Goal: Task Accomplishment & Management: Complete application form

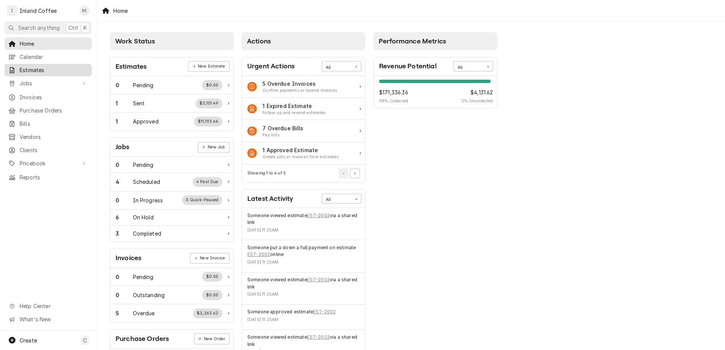
click at [34, 69] on span "Estimates" at bounding box center [54, 70] width 68 height 8
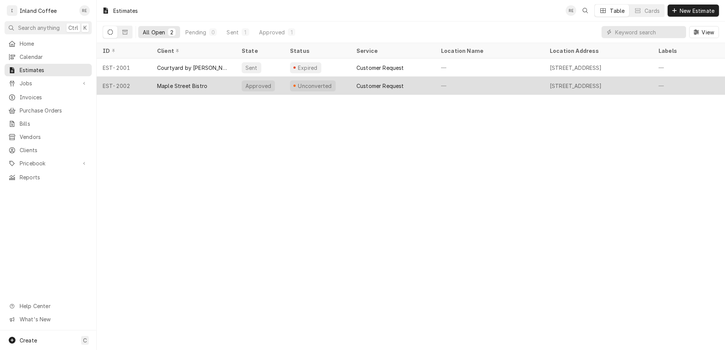
click at [169, 83] on div "Maple Street Bistro" at bounding box center [182, 86] width 50 height 8
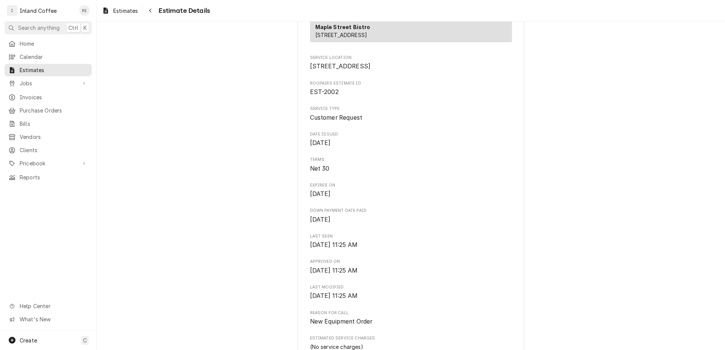
scroll to position [586, 0]
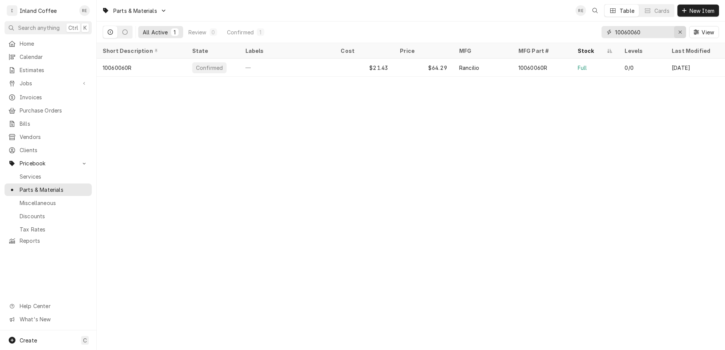
click at [680, 35] on div "Erase input" at bounding box center [681, 32] width 8 height 8
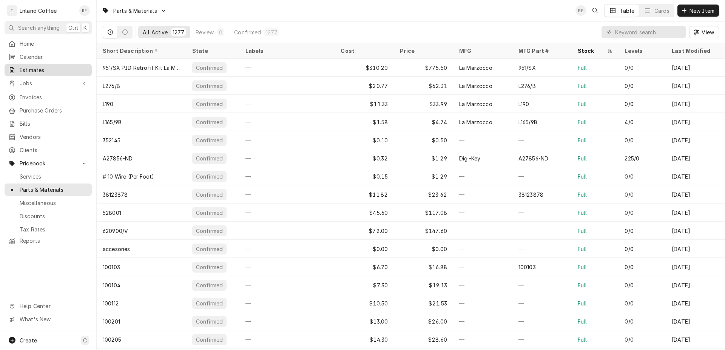
click at [32, 71] on div "Estimates" at bounding box center [48, 69] width 84 height 9
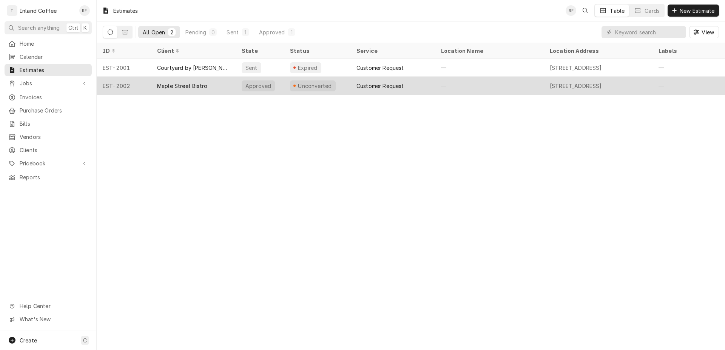
click at [204, 86] on div "Maple Street Bistro" at bounding box center [182, 86] width 50 height 8
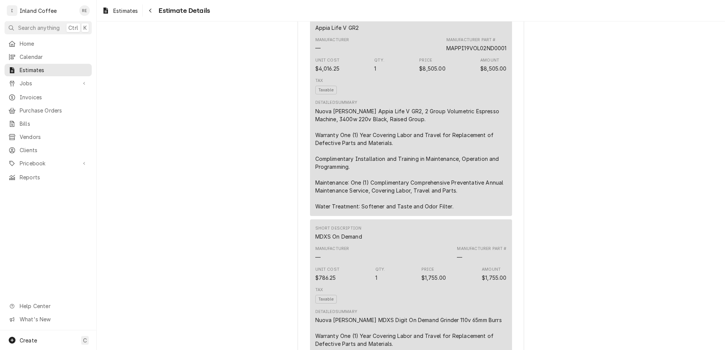
scroll to position [473, 0]
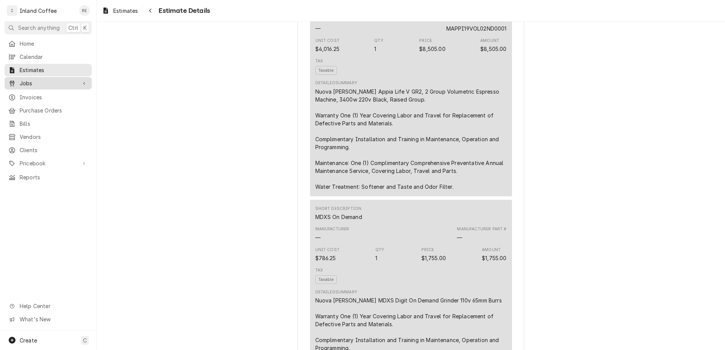
click at [63, 82] on span "Jobs" at bounding box center [48, 83] width 57 height 8
click at [53, 93] on span "Jobs" at bounding box center [54, 97] width 68 height 8
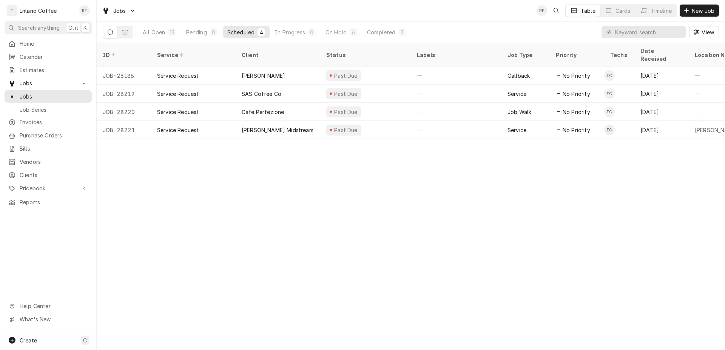
click at [392, 39] on div "All Open 13 Pending 0 Scheduled 4 In Progress 0 On Hold 6 Completed 3" at bounding box center [274, 32] width 273 height 21
click at [388, 34] on div "Completed" at bounding box center [381, 32] width 28 height 8
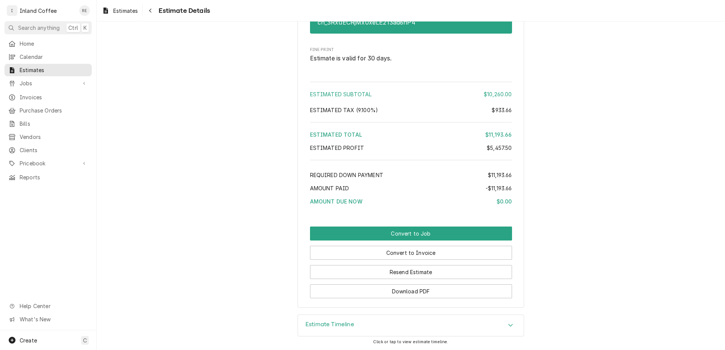
scroll to position [1048, 0]
click at [423, 232] on button "Convert to Job" at bounding box center [411, 234] width 202 height 14
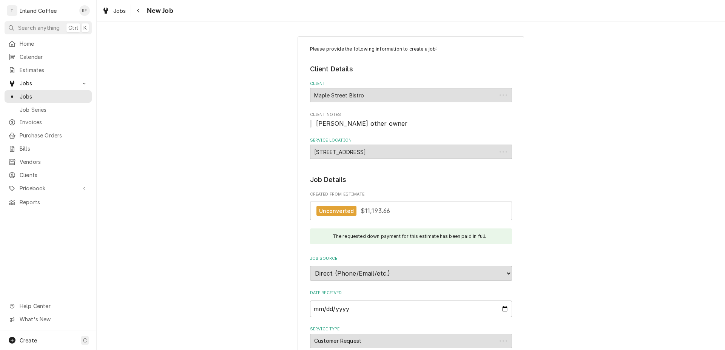
type textarea "x"
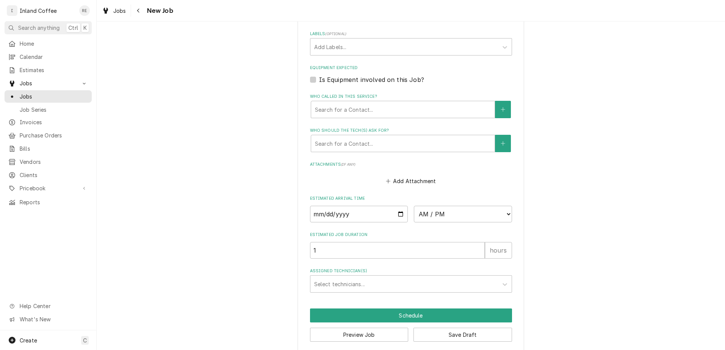
scroll to position [512, 0]
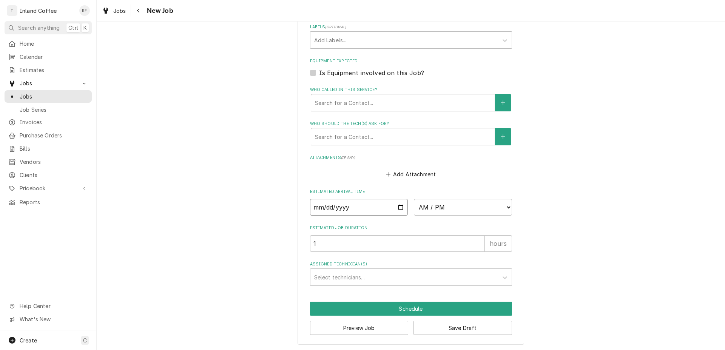
click at [395, 206] on input "Date" at bounding box center [359, 207] width 98 height 17
type input "2025-09-01"
type textarea "x"
click at [414, 199] on select "AM / PM 6:00 AM 6:15 AM 6:30 AM 6:45 AM 7:00 AM 7:15 AM 7:30 AM 7:45 AM 8:00 AM…" at bounding box center [463, 207] width 98 height 17
select select "10:00:00"
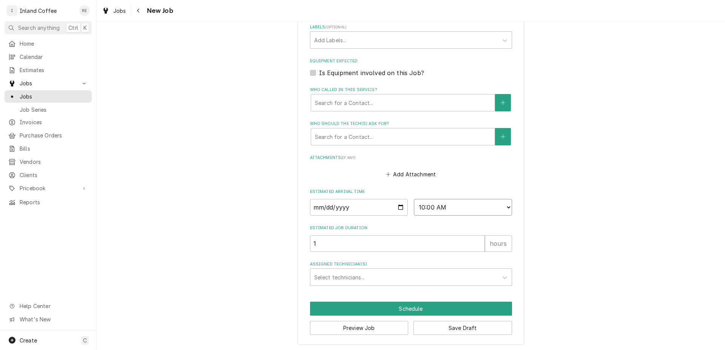
click option "10:00 AM" at bounding box center [0, 0] width 0 height 0
click at [367, 274] on div "Assigned Technician(s)" at bounding box center [404, 278] width 180 height 14
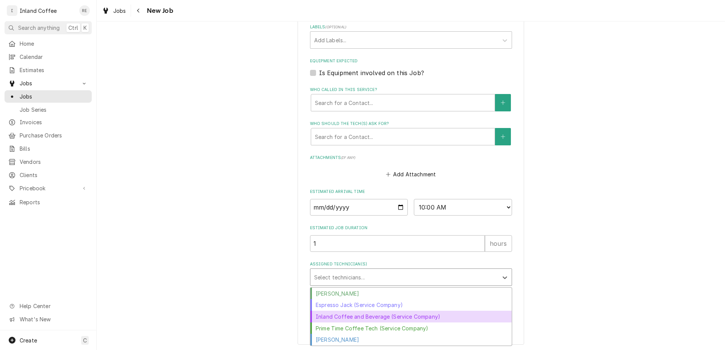
click at [357, 315] on div "Inland Coffee and Beverage (Service Company)" at bounding box center [411, 317] width 201 height 12
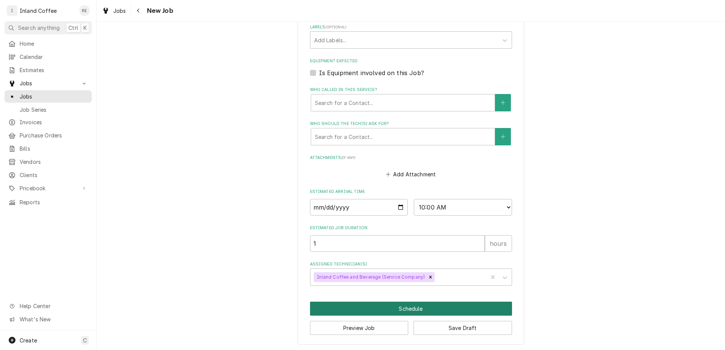
click at [448, 306] on button "Schedule" at bounding box center [411, 309] width 202 height 14
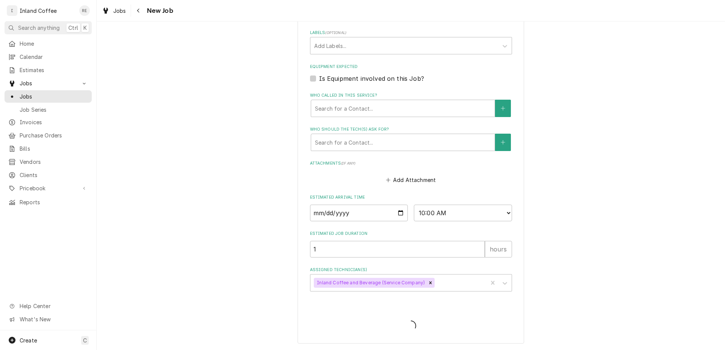
scroll to position [505, 0]
type textarea "x"
